Goal: Task Accomplishment & Management: Use online tool/utility

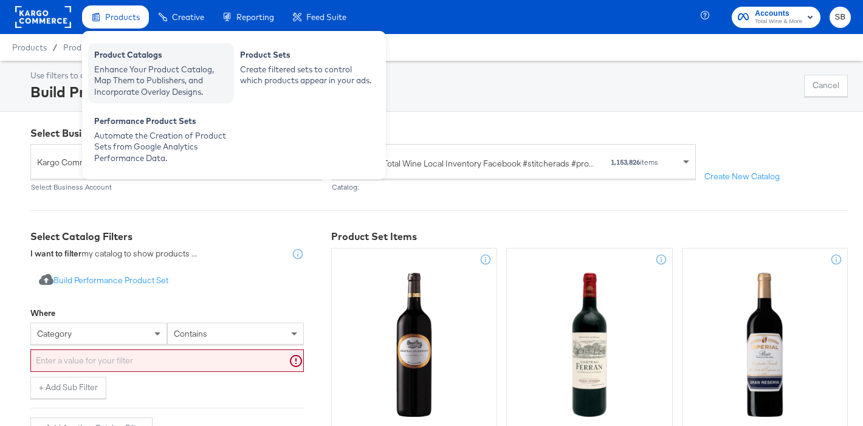
click at [125, 53] on div "Product Catalogs" at bounding box center [161, 56] width 134 height 15
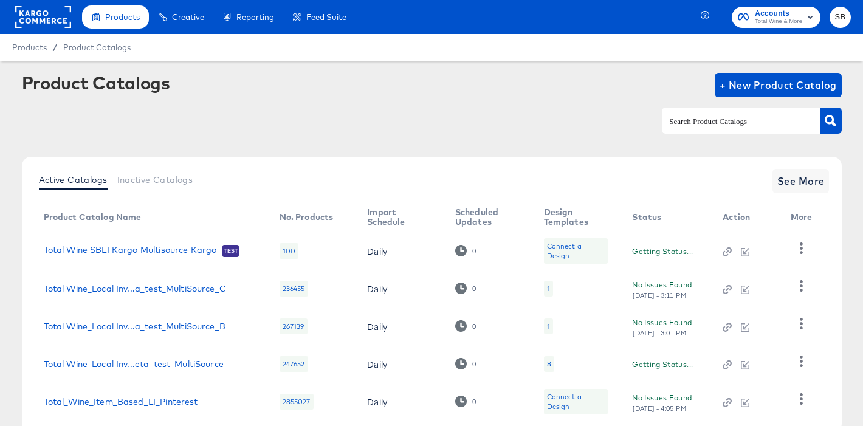
click at [713, 117] on input "text" at bounding box center [731, 121] width 129 height 14
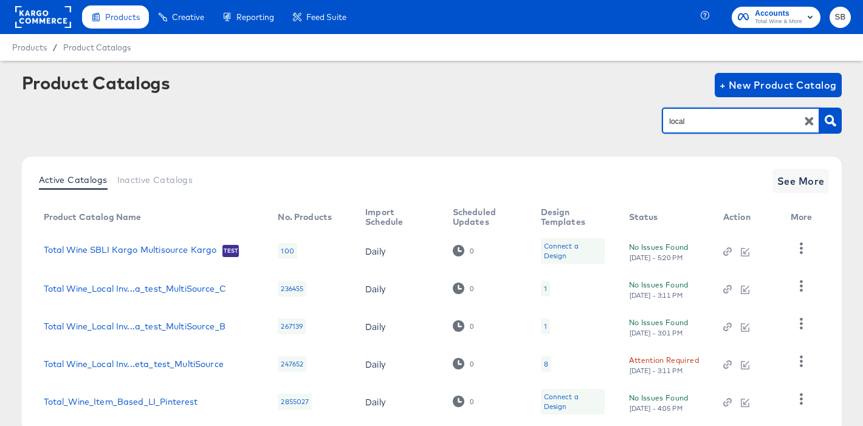
type input "local"
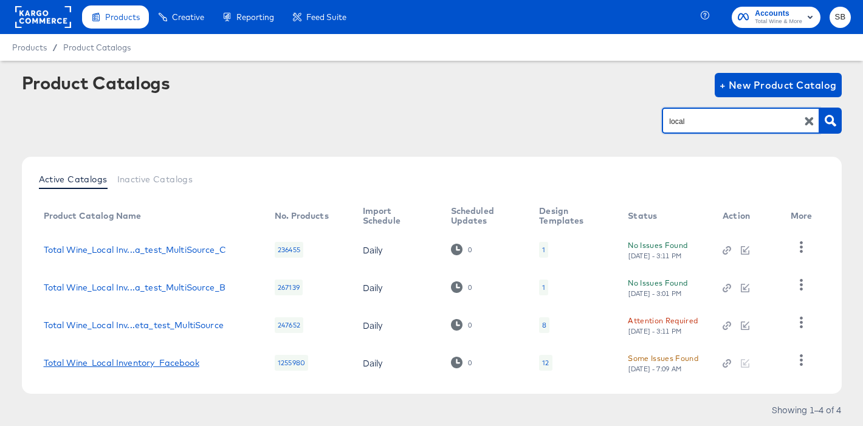
click at [160, 360] on link "Total Wine_Local Inventory_Facebook" at bounding box center [122, 363] width 156 height 10
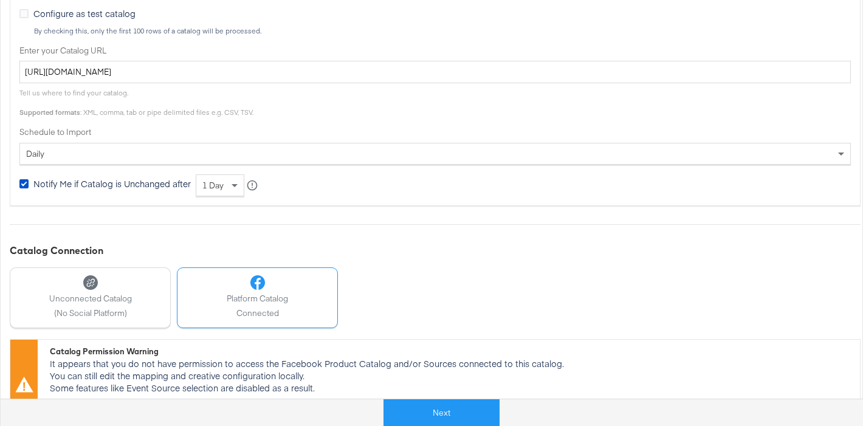
scroll to position [478, 0]
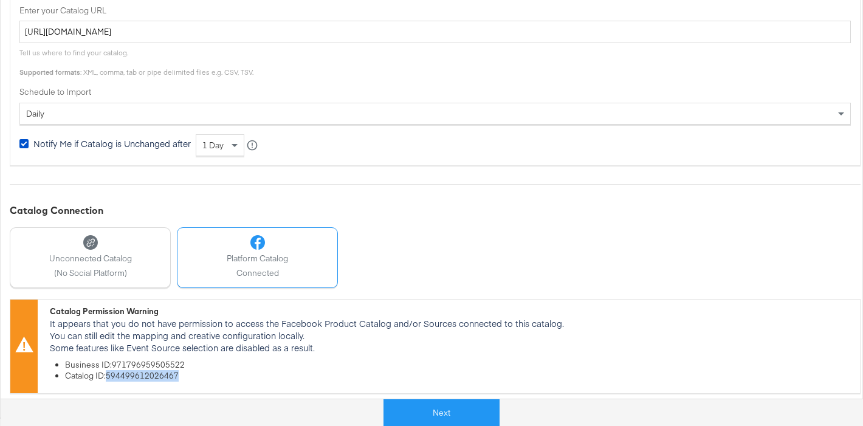
copy li "594499612026467"
drag, startPoint x: 145, startPoint y: 379, endPoint x: 131, endPoint y: 13, distance: 366.1
click at [0, 0] on div "Configure Your Catalog Settings Choose catalog type, enter your catalog URL and…" at bounding box center [431, 48] width 863 height 740
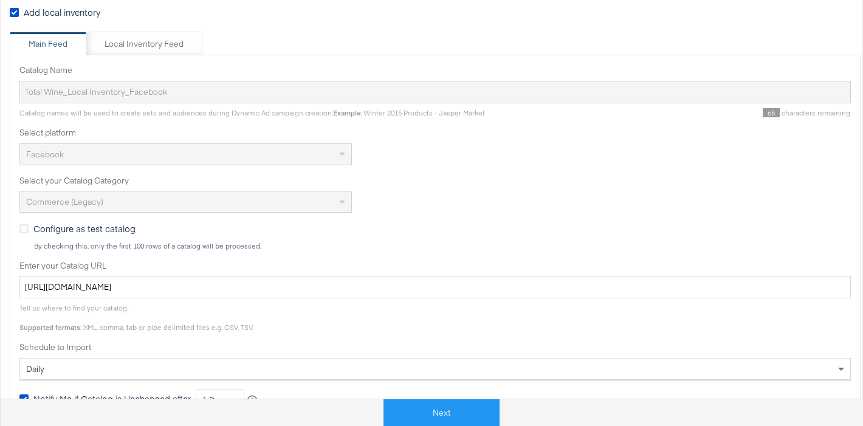
scroll to position [221, 0]
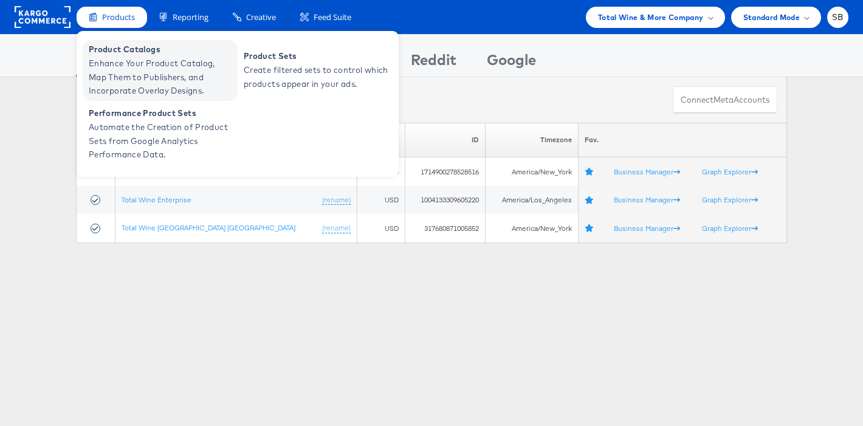
click at [122, 75] on span "Enhance Your Product Catalog, Map Them to Publishers, and Incorporate Overlay D…" at bounding box center [162, 77] width 146 height 41
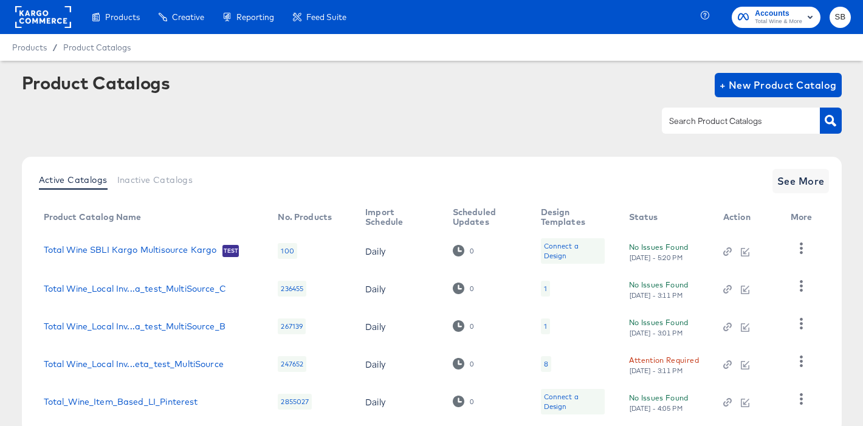
click at [729, 125] on input "text" at bounding box center [731, 121] width 129 height 14
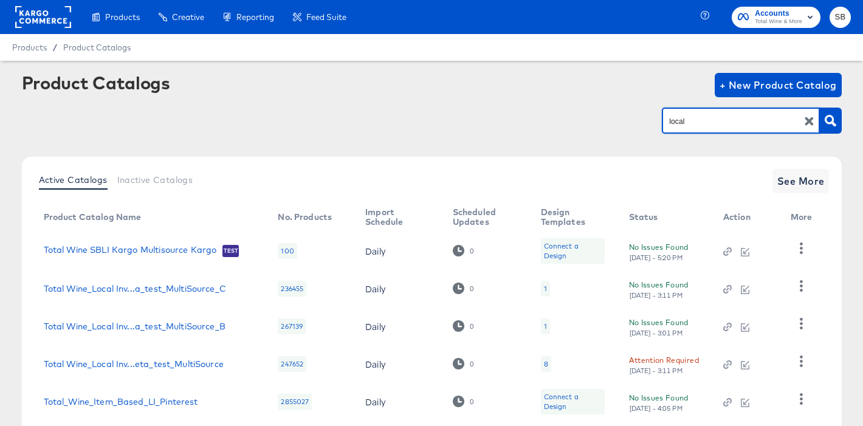
type input "local"
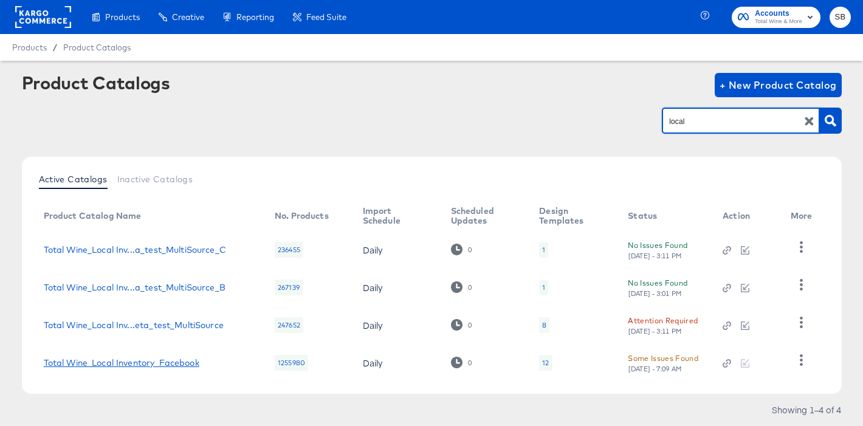
click at [165, 362] on link "Total Wine_Local Inventory_Facebook" at bounding box center [122, 363] width 156 height 10
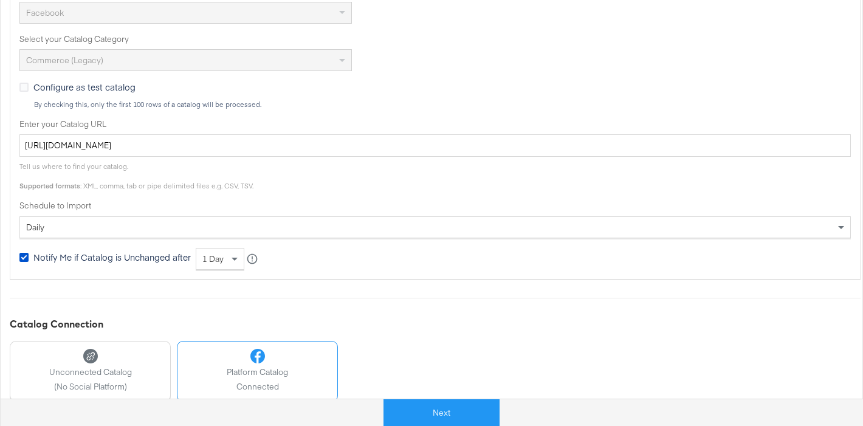
scroll to position [478, 0]
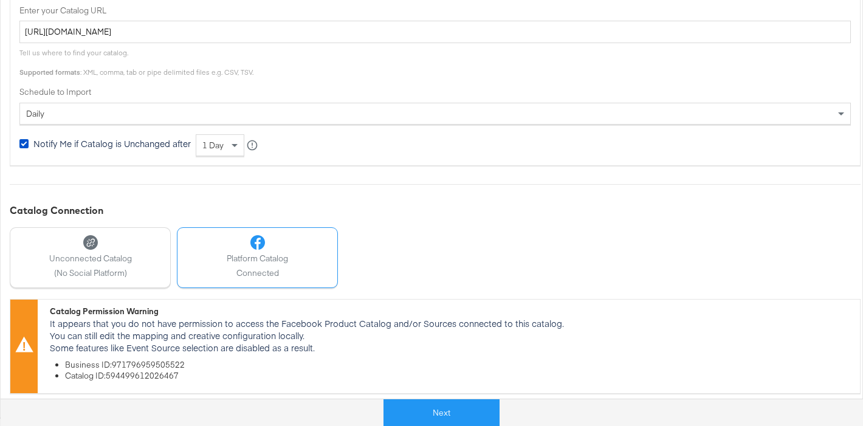
click at [134, 377] on li "Catalog ID: 594499612026467" at bounding box center [459, 377] width 789 height 12
copy li "594499612026467"
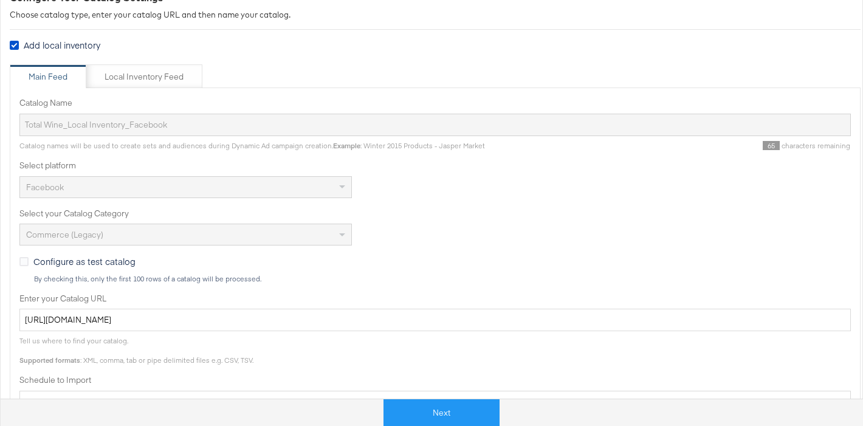
scroll to position [0, 0]
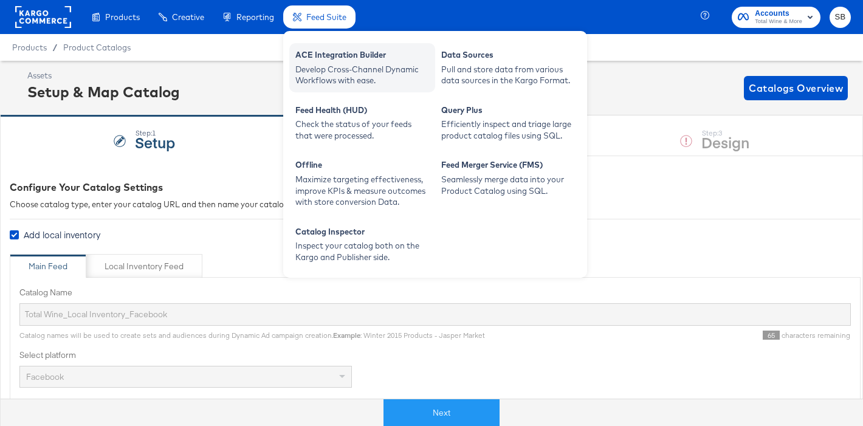
click at [339, 56] on div "ACE Integration Builder" at bounding box center [362, 56] width 134 height 15
